Goal: Find specific page/section: Find specific page/section

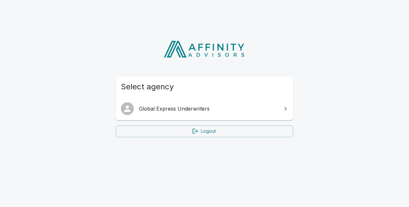
click at [332, 81] on div "Select agency Global Express Underwriters Logout" at bounding box center [204, 85] width 409 height 119
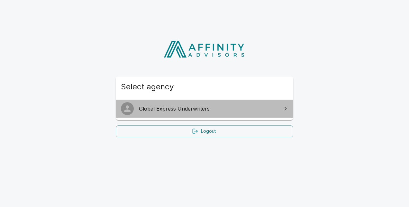
click at [196, 107] on span "Global Express Underwriters" at bounding box center [208, 109] width 139 height 8
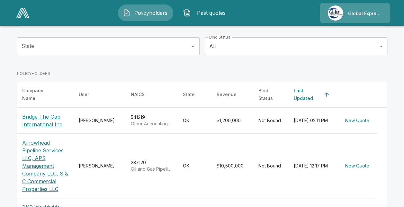
scroll to position [64, 0]
click at [53, 119] on p "Bridge The Gap International Inc" at bounding box center [45, 120] width 46 height 15
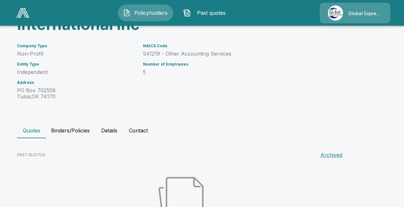
scroll to position [36, 0]
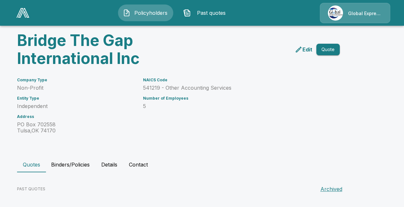
click at [74, 165] on button "Binders/Policies" at bounding box center [70, 164] width 49 height 15
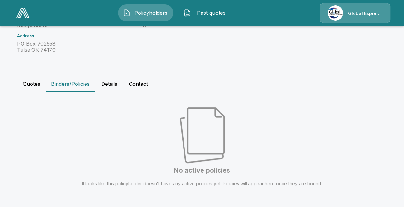
scroll to position [121, 0]
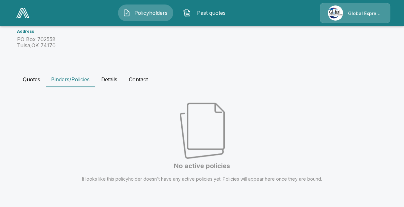
click at [27, 78] on button "Quotes" at bounding box center [31, 79] width 29 height 15
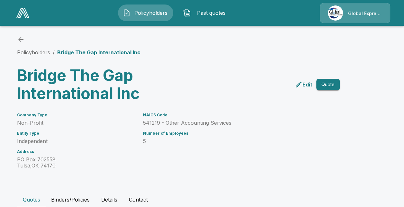
scroll to position [0, 0]
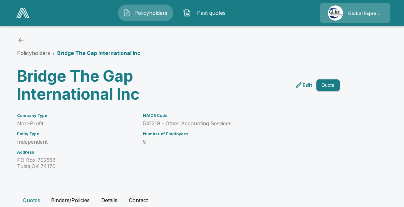
click at [237, 77] on div "Edit Quote" at bounding box center [258, 82] width 164 height 41
click at [208, 14] on span "Past quotes" at bounding box center [211, 13] width 35 height 8
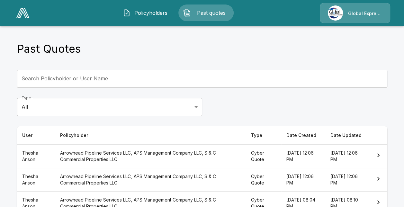
click at [142, 12] on span "Policyholders" at bounding box center [150, 13] width 35 height 8
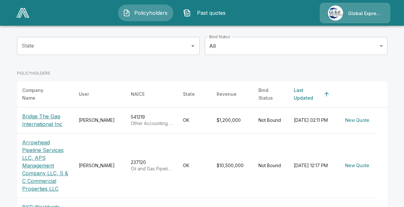
scroll to position [96, 0]
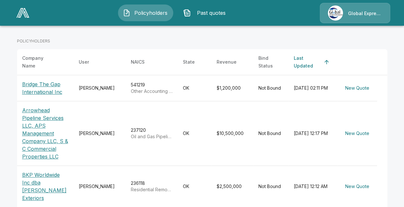
click at [274, 84] on td "Not Bound" at bounding box center [270, 88] width 35 height 26
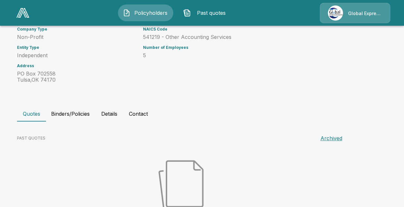
scroll to position [96, 0]
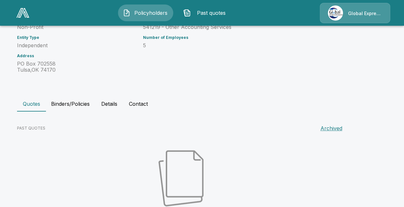
click at [146, 105] on button "Contact" at bounding box center [138, 103] width 29 height 15
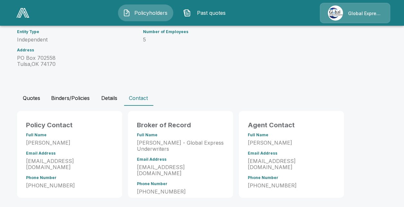
scroll to position [105, 0]
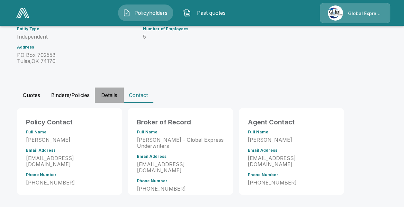
click at [123, 94] on button "Details" at bounding box center [109, 94] width 29 height 15
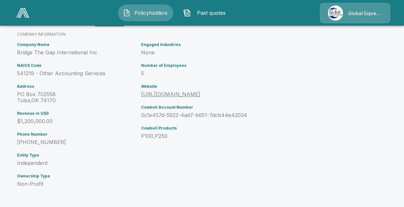
scroll to position [53, 0]
